Goal: Check status

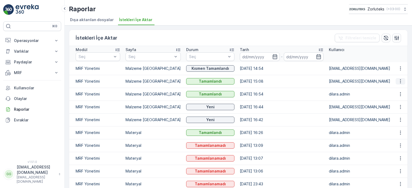
click at [398, 82] on icon "button" at bounding box center [400, 81] width 5 height 5
click at [393, 87] on span "Daha fazla ayrıntı görün" at bounding box center [388, 89] width 43 height 5
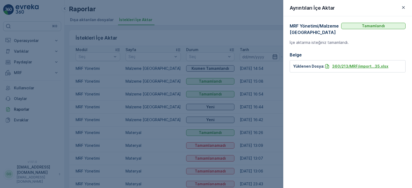
click at [378, 66] on p "360/213/MRF/import...35.xlsx" at bounding box center [360, 66] width 56 height 5
click at [334, 104] on div "MRF Yönetimi / Malzeme [GEOGRAPHIC_DATA] Tamamlandı İçe aktarma isteğiniz tamam…" at bounding box center [347, 102] width 129 height 172
click at [342, 110] on div "MRF Yönetimi / Malzeme [GEOGRAPHIC_DATA] Tamamlandı İçe aktarma isteğiniz tamam…" at bounding box center [347, 102] width 129 height 172
click at [405, 8] on icon "button" at bounding box center [402, 7] width 5 height 5
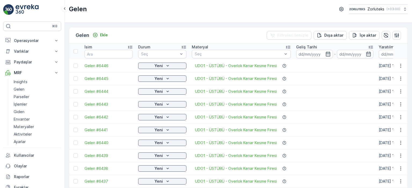
click at [139, 15] on div "Gelen Zorluteks ( +03:00 )" at bounding box center [238, 11] width 347 height 23
click at [133, 25] on div "Gelen Ekle Filtreleri temizle Dışa aktar İçe aktar İsim Durum Seç Materyal Seç …" at bounding box center [238, 106] width 347 height 166
